Goal: Information Seeking & Learning: Learn about a topic

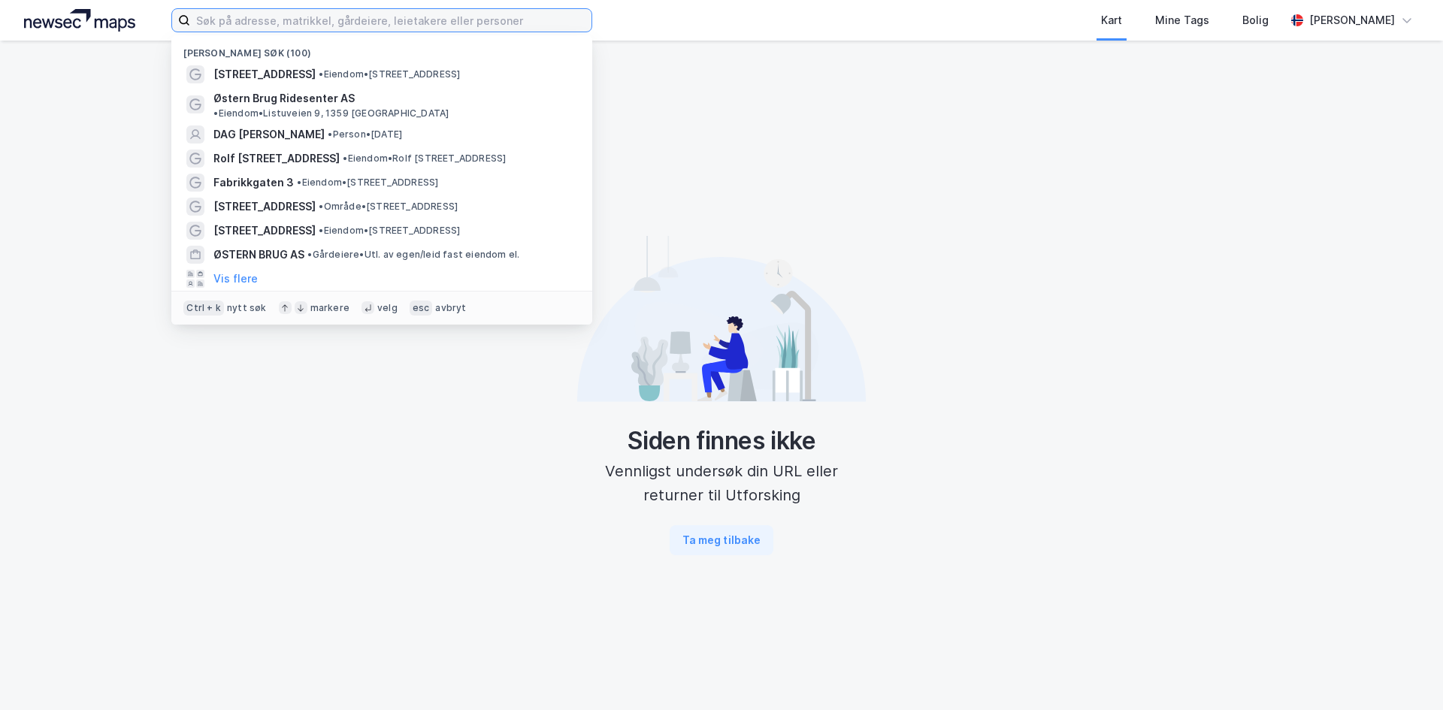
click at [516, 11] on input at bounding box center [390, 20] width 401 height 23
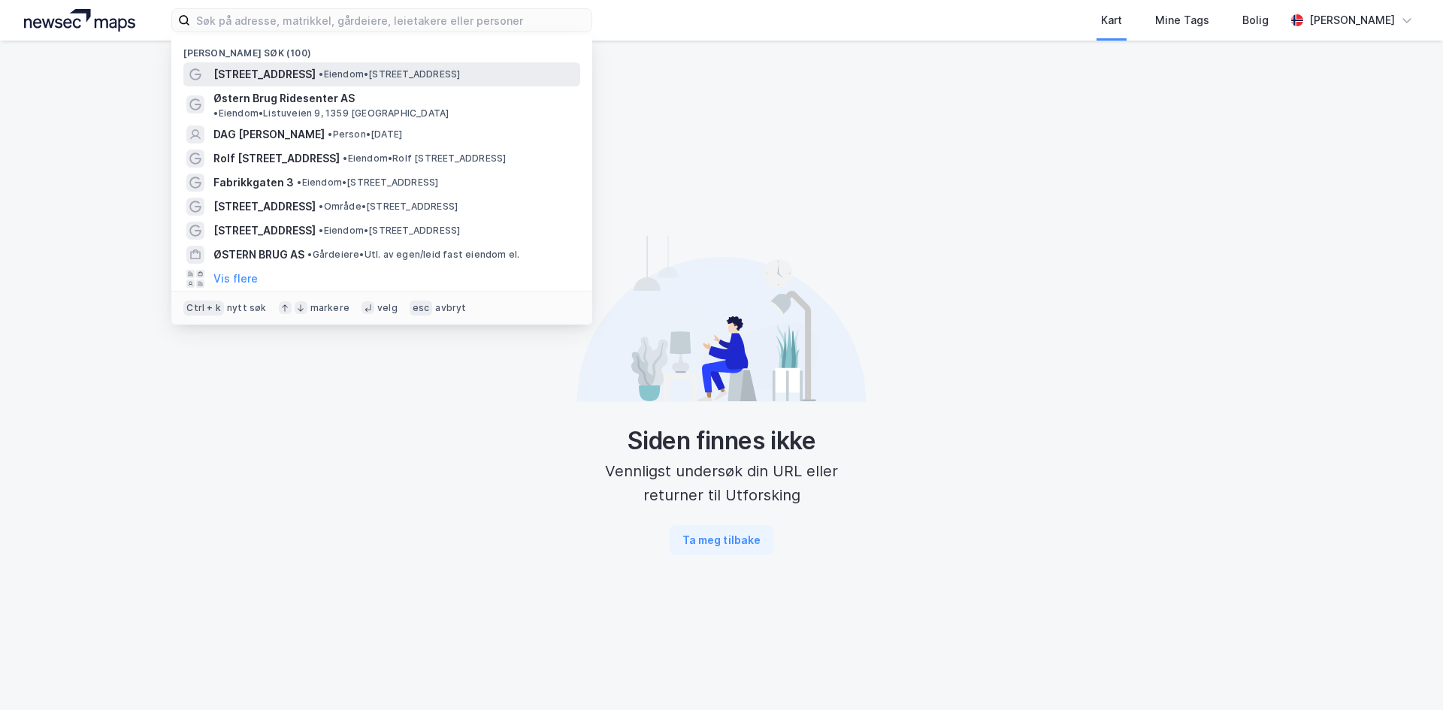
click at [326, 67] on div "[STREET_ADDRESS] • Eiendom • [STREET_ADDRESS]" at bounding box center [395, 74] width 364 height 18
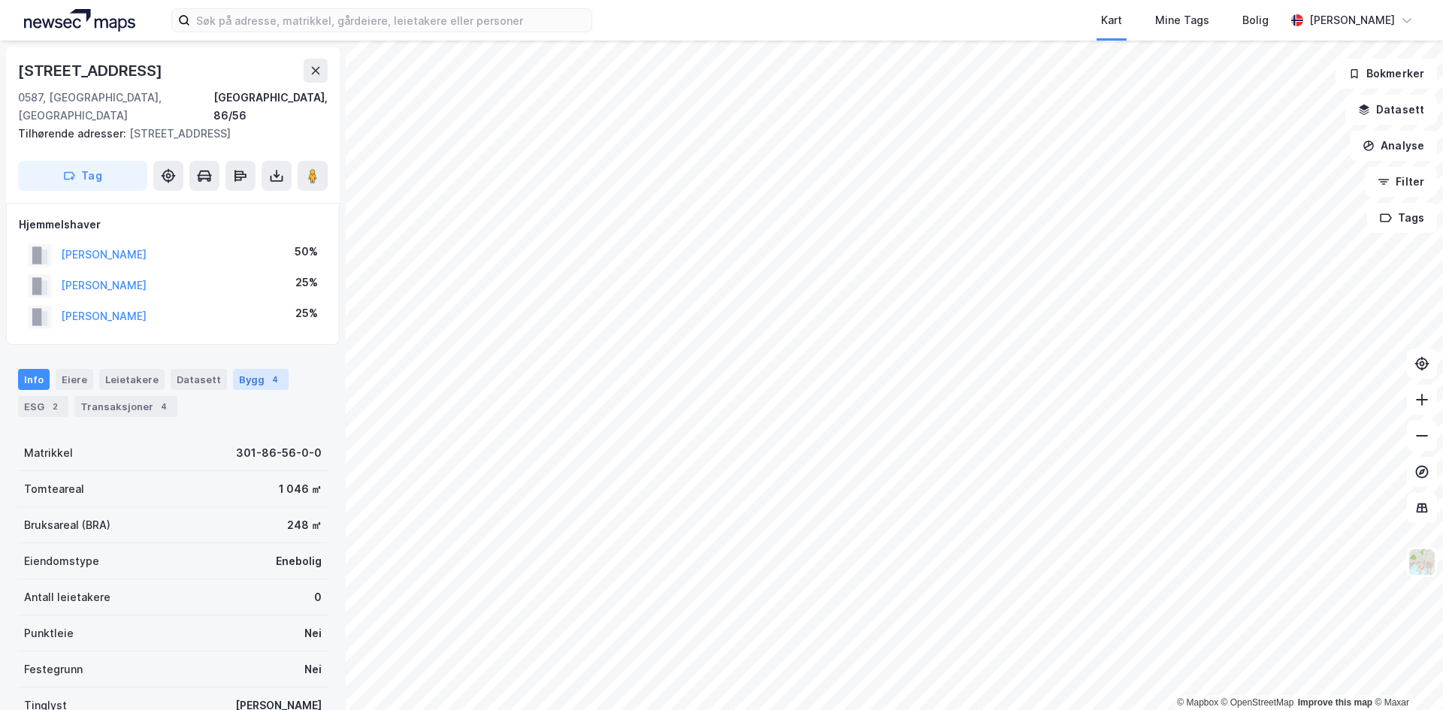
click at [247, 369] on div "Bygg 4" at bounding box center [261, 379] width 56 height 21
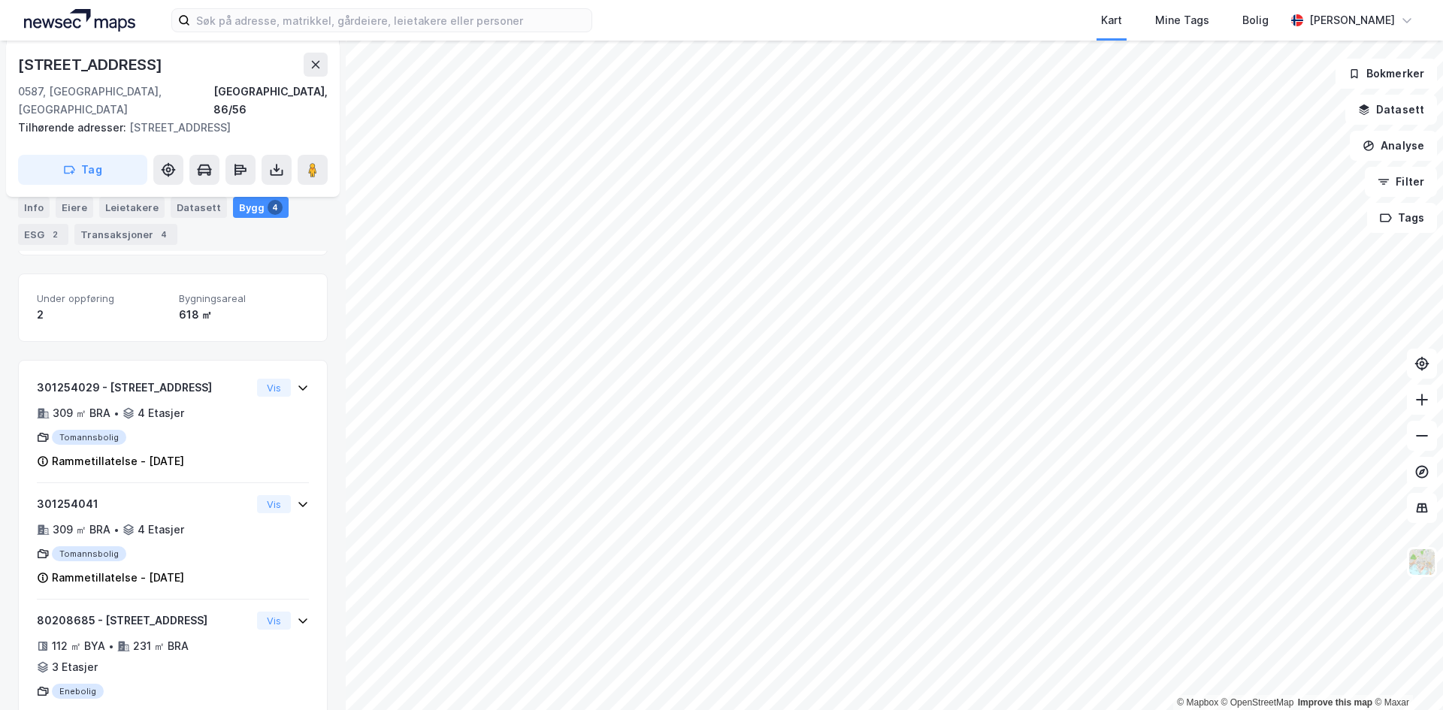
scroll to position [132, 0]
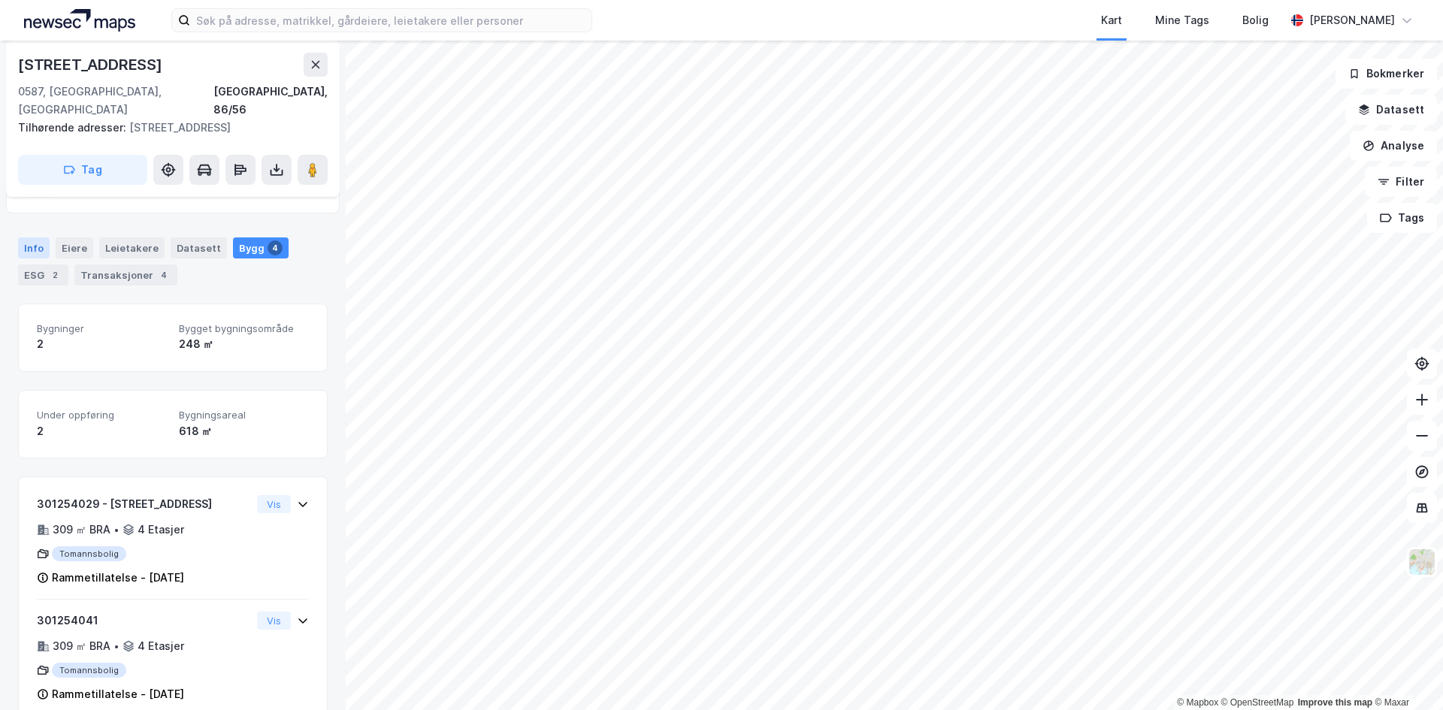
click at [40, 237] on div "Info" at bounding box center [34, 247] width 32 height 21
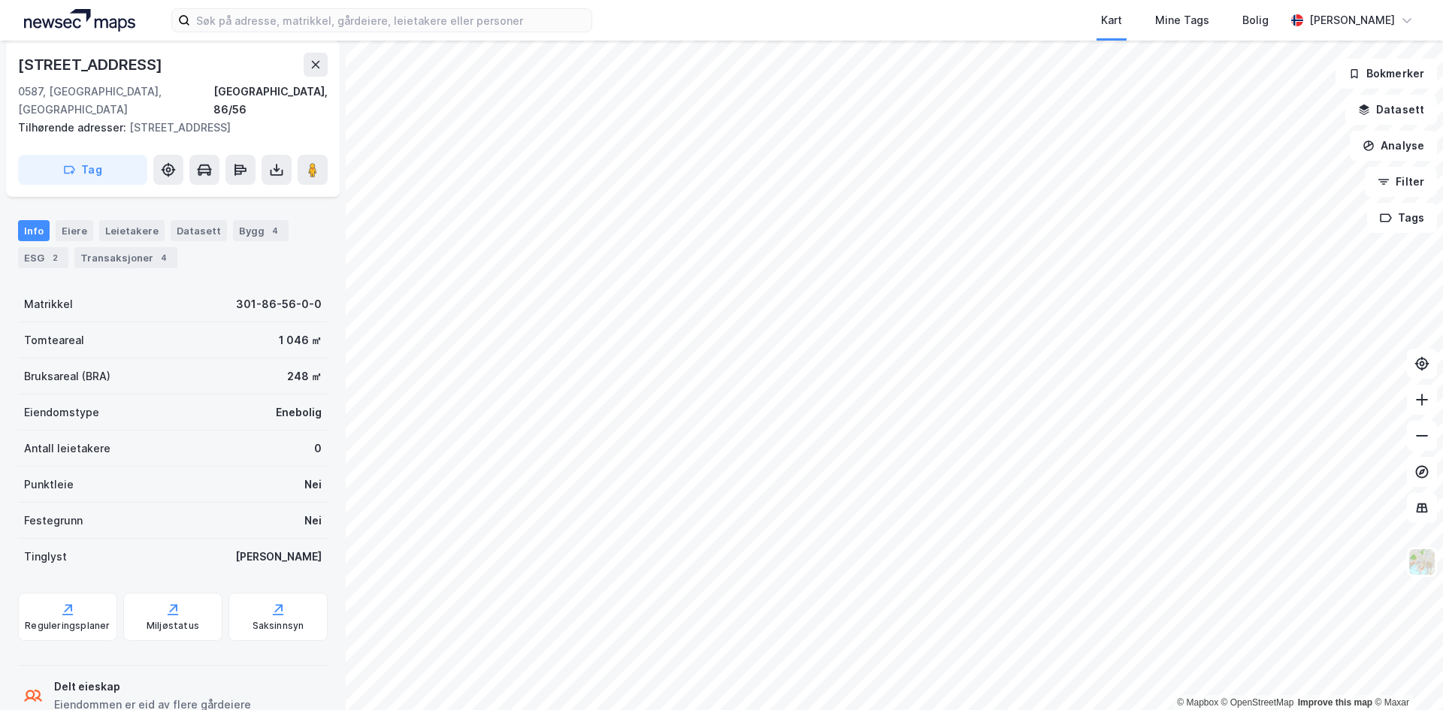
scroll to position [171, 0]
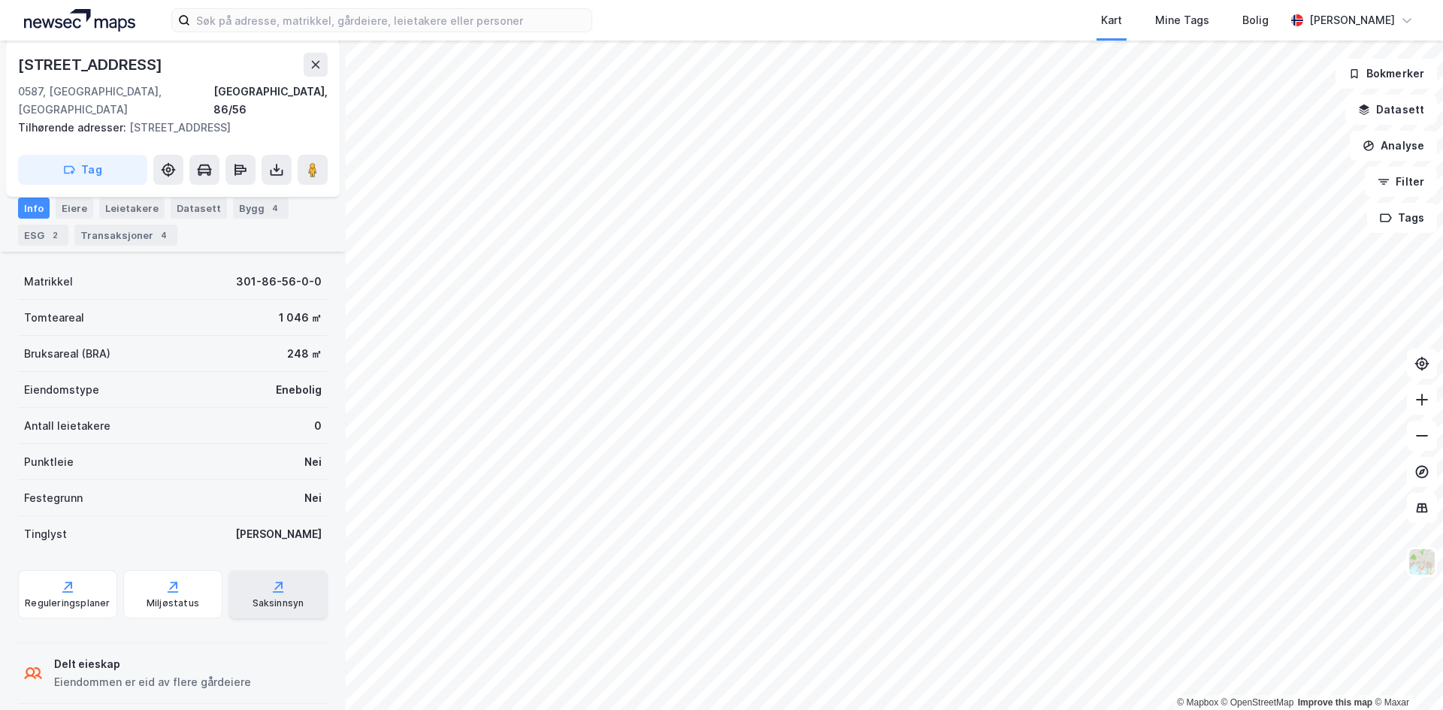
click at [283, 572] on div "Saksinnsyn" at bounding box center [277, 594] width 99 height 48
